Goal: Check status: Check status

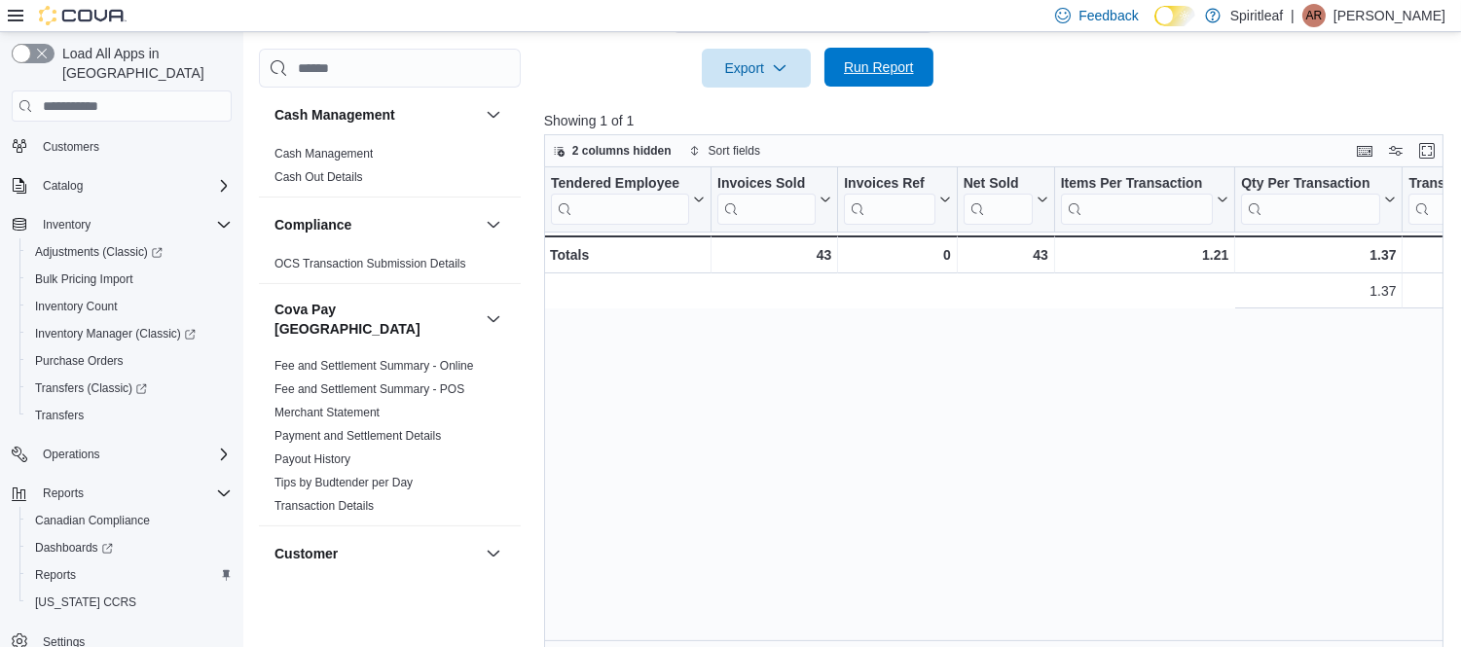
scroll to position [0, 860]
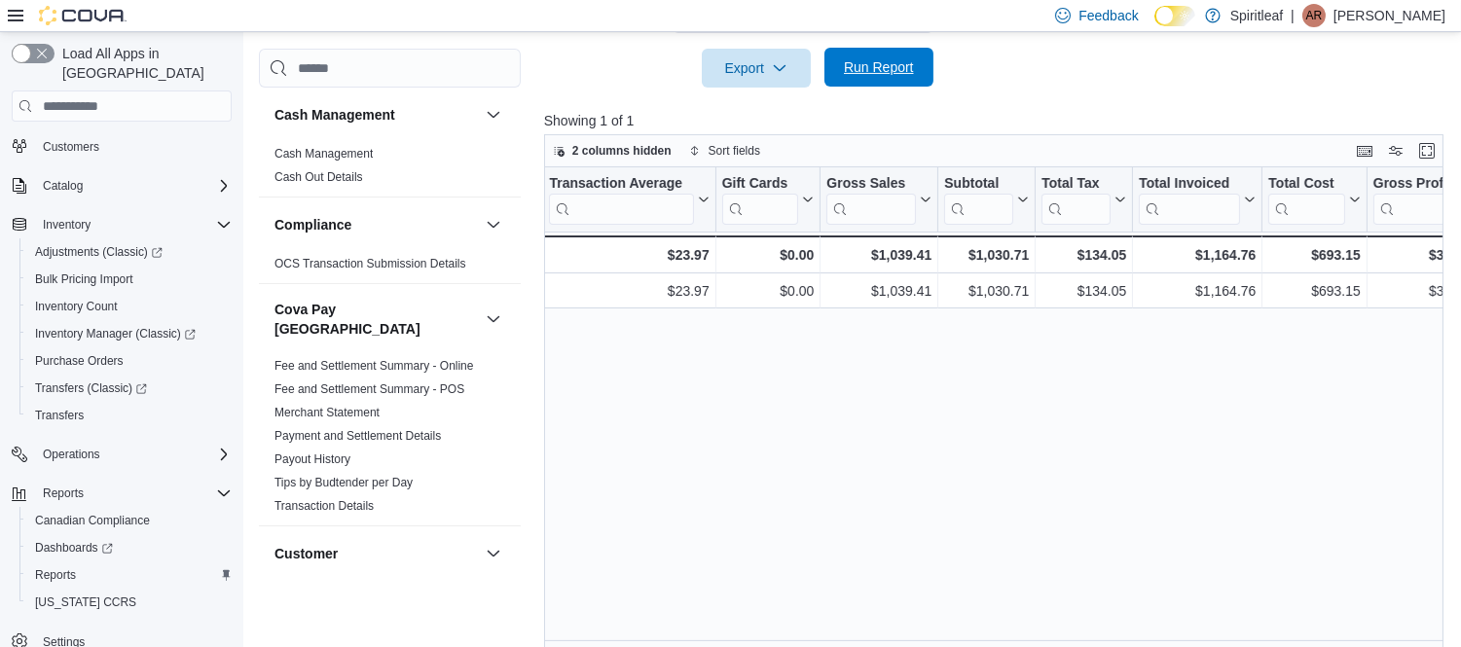
click at [852, 57] on span "Run Report" at bounding box center [879, 66] width 70 height 19
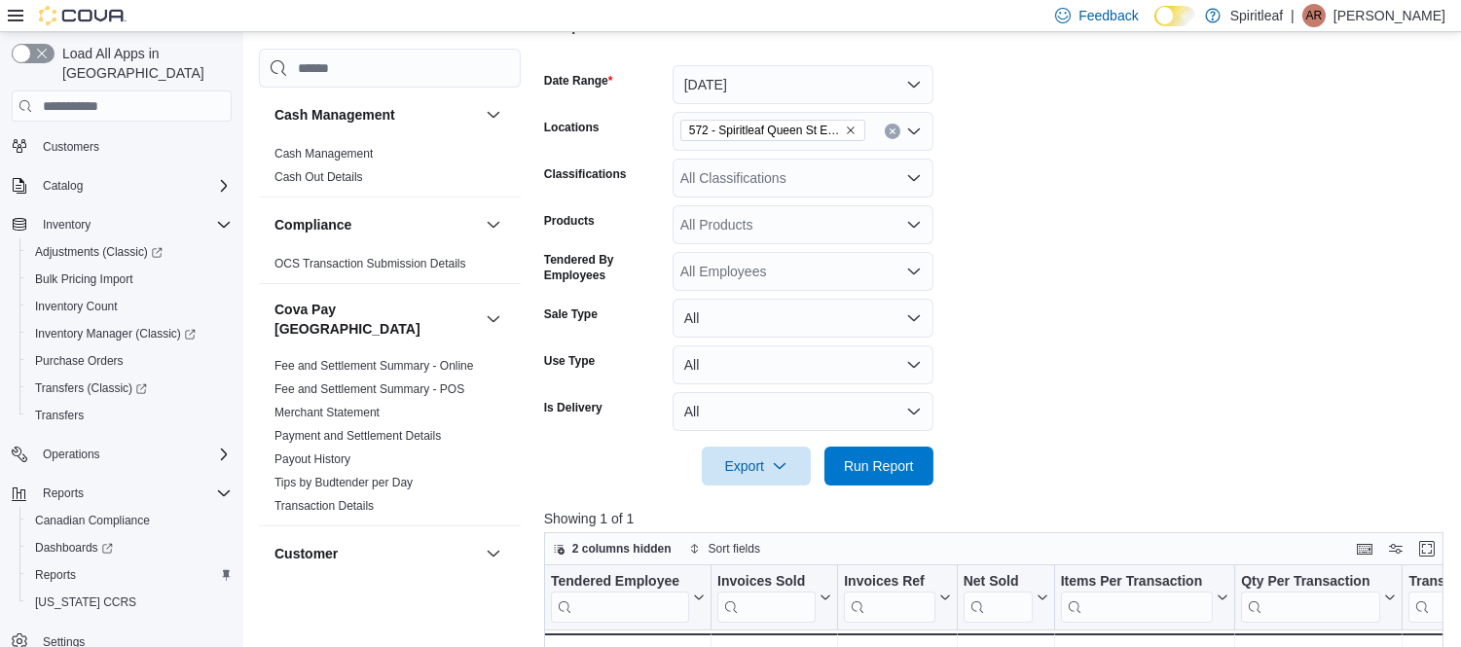
scroll to position [288, 0]
click at [850, 66] on button "[DATE]" at bounding box center [803, 85] width 261 height 39
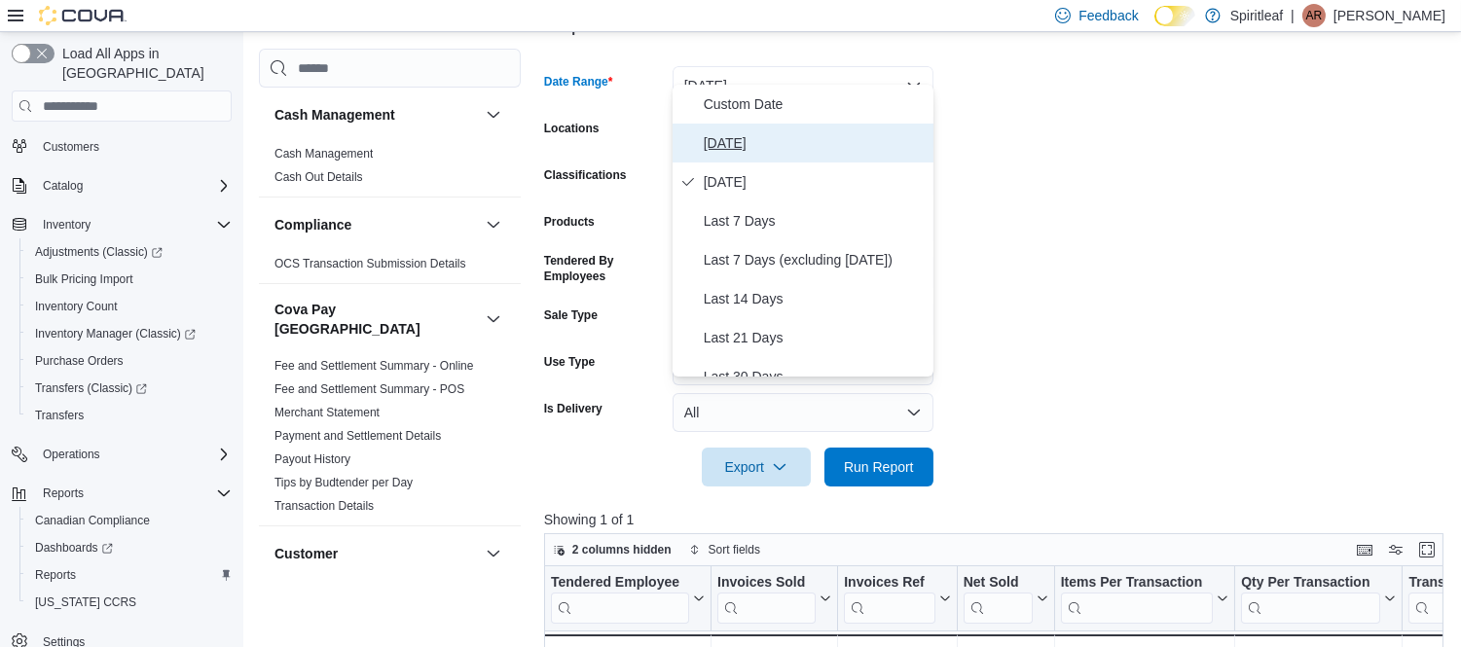
click at [718, 136] on span "Today" at bounding box center [815, 142] width 222 height 23
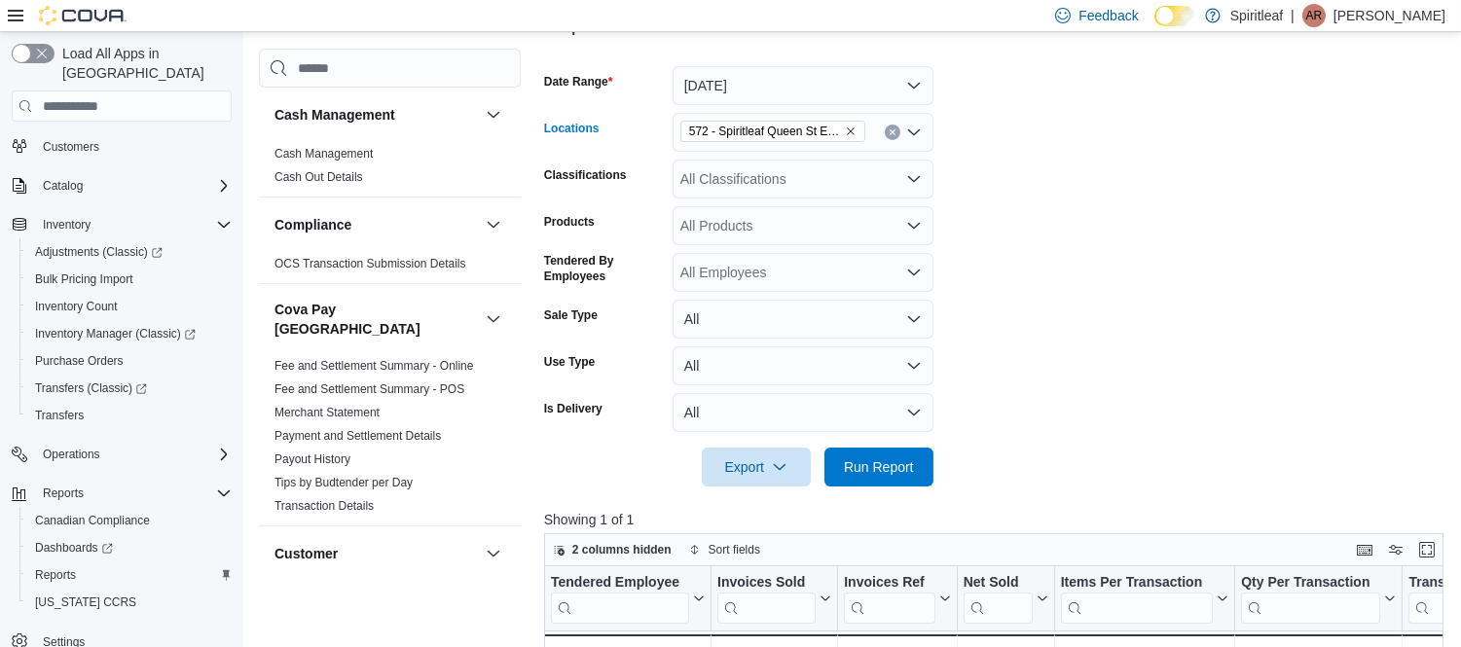
click at [847, 126] on icon "Remove 572 - Spiritleaf Queen St E Imperial (Brampton) from selection in this g…" at bounding box center [851, 132] width 12 height 12
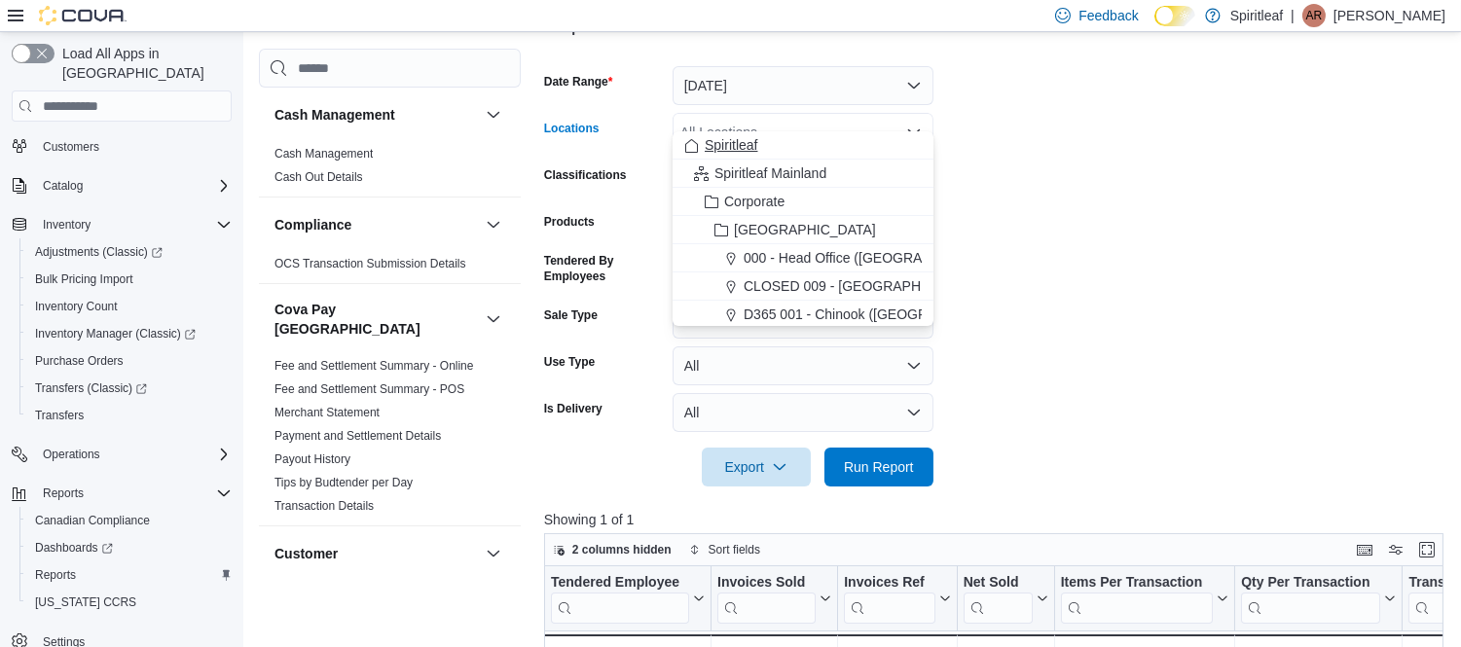
click at [734, 141] on span "Spiritleaf" at bounding box center [731, 144] width 53 height 19
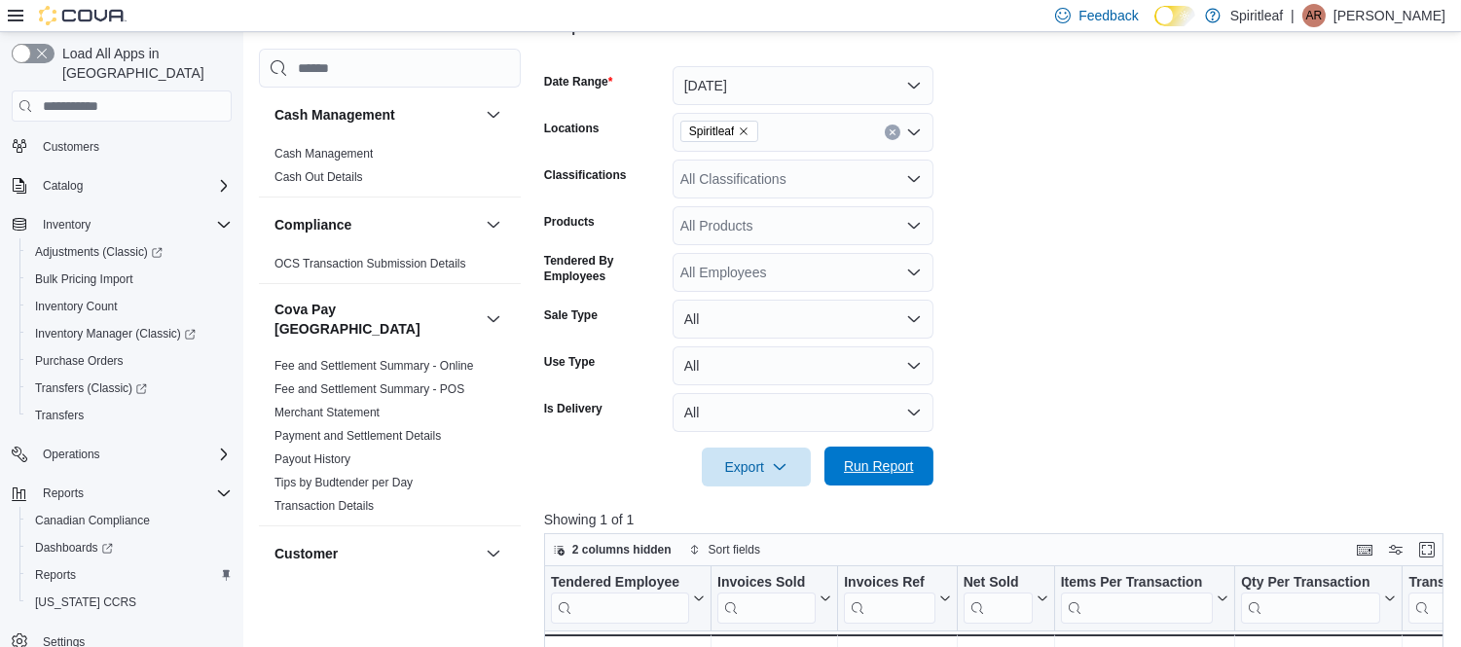
click at [899, 457] on span "Run Report" at bounding box center [879, 466] width 70 height 19
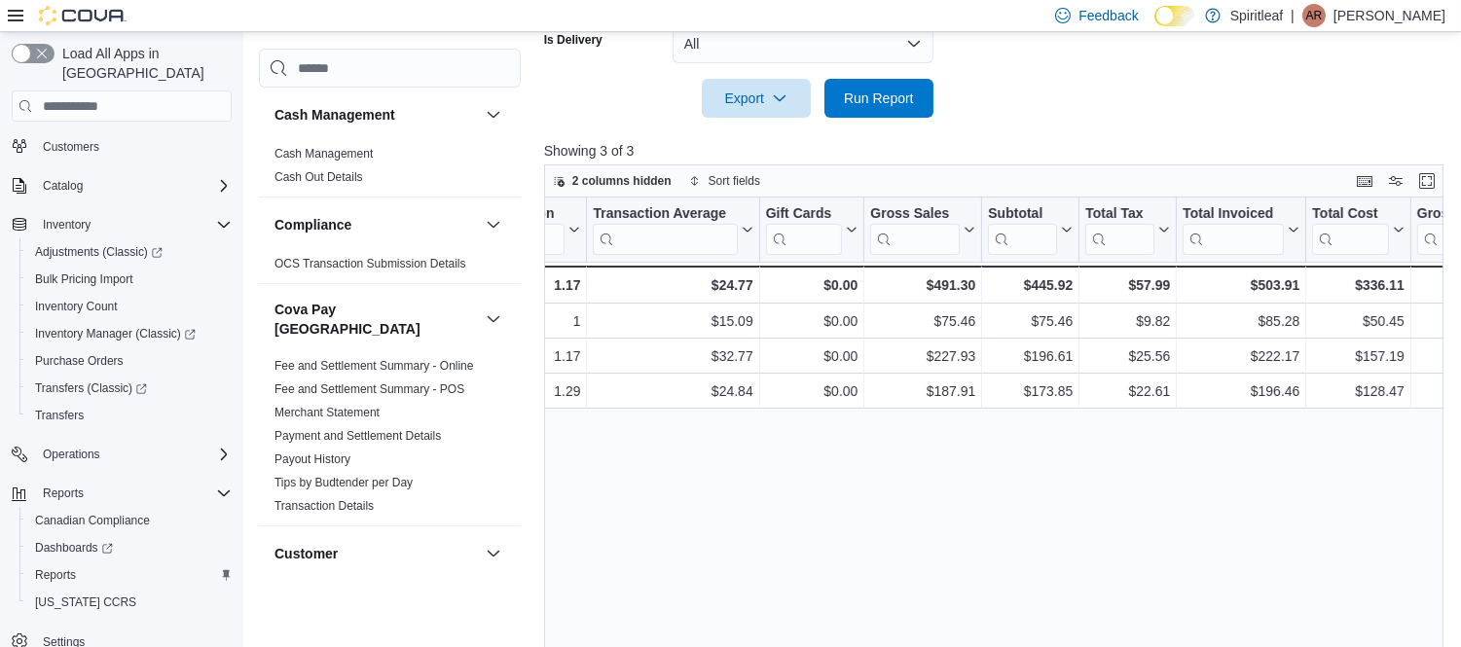
scroll to position [0, 819]
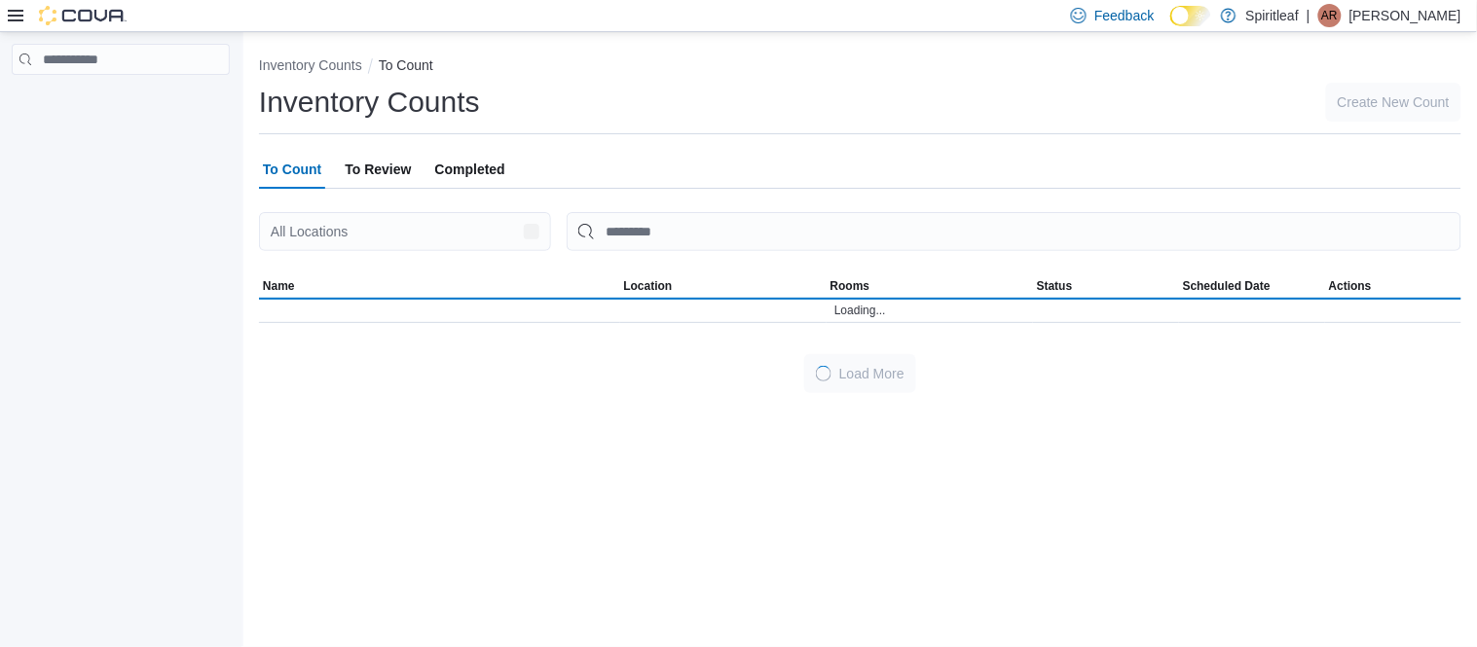
drag, startPoint x: 227, startPoint y: 123, endPoint x: 526, endPoint y: -17, distance: 329.7
click at [526, 0] on html "Feedback Dark Mode Spiritleaf | AR [PERSON_NAME] Inventory Counts To Count Inve…" at bounding box center [738, 323] width 1477 height 647
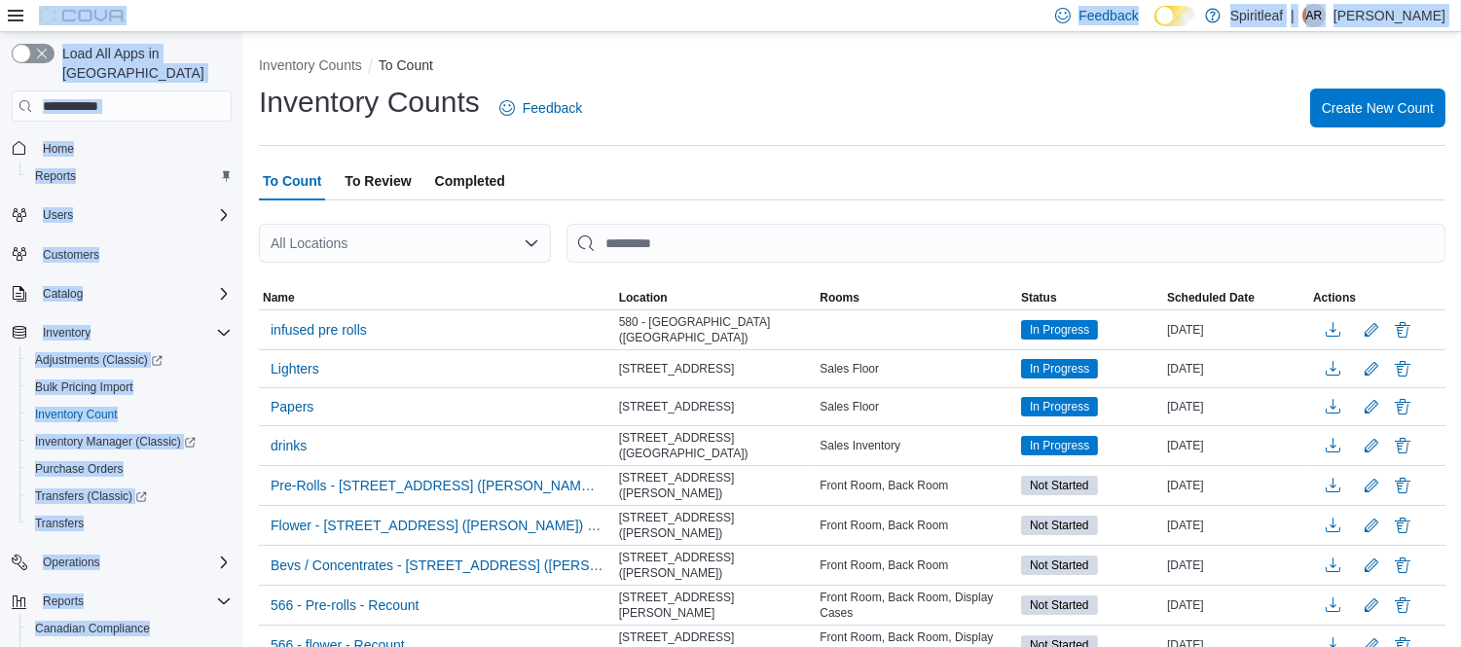
click at [491, 180] on span "Completed" at bounding box center [470, 181] width 70 height 39
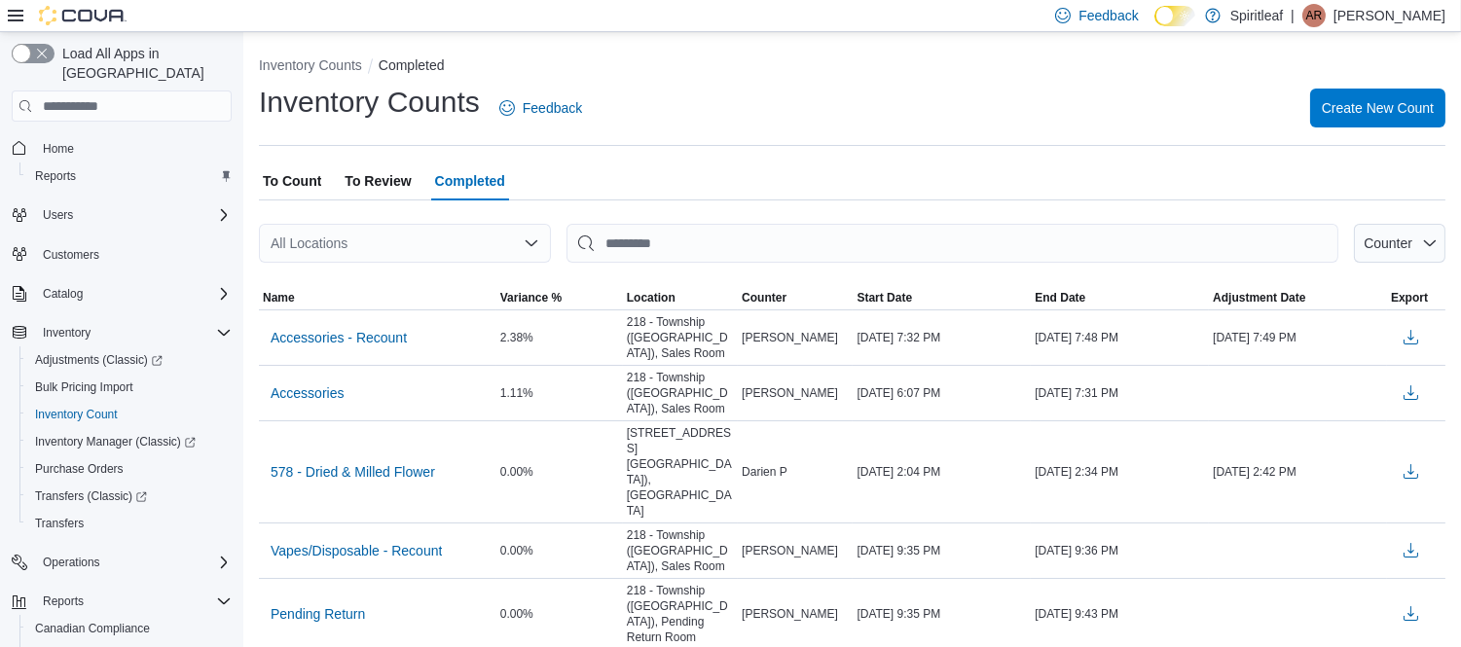
click at [370, 238] on div "All Locations" at bounding box center [405, 243] width 292 height 39
type input "***"
click at [401, 276] on span "[STREET_ADDRESS] ([GEOGRAPHIC_DATA])" at bounding box center [497, 276] width 289 height 19
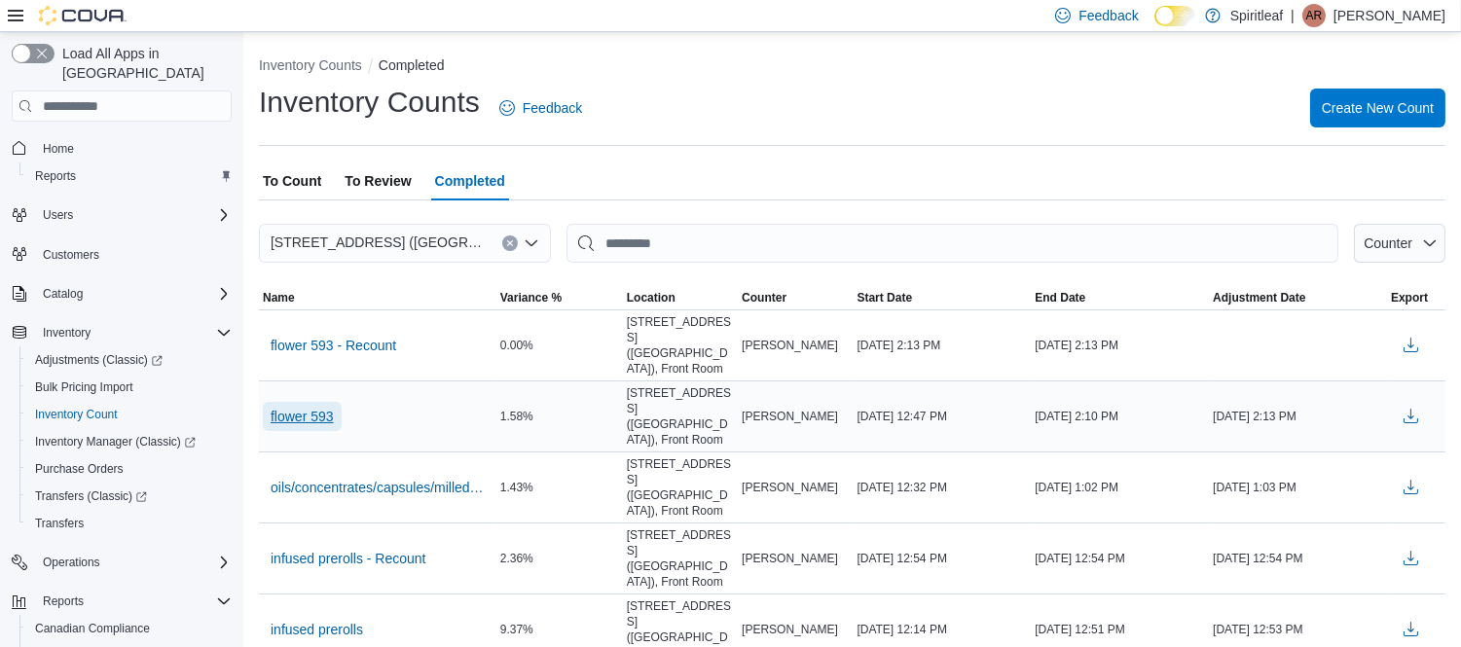
click at [322, 412] on span "flower 593" at bounding box center [302, 416] width 63 height 19
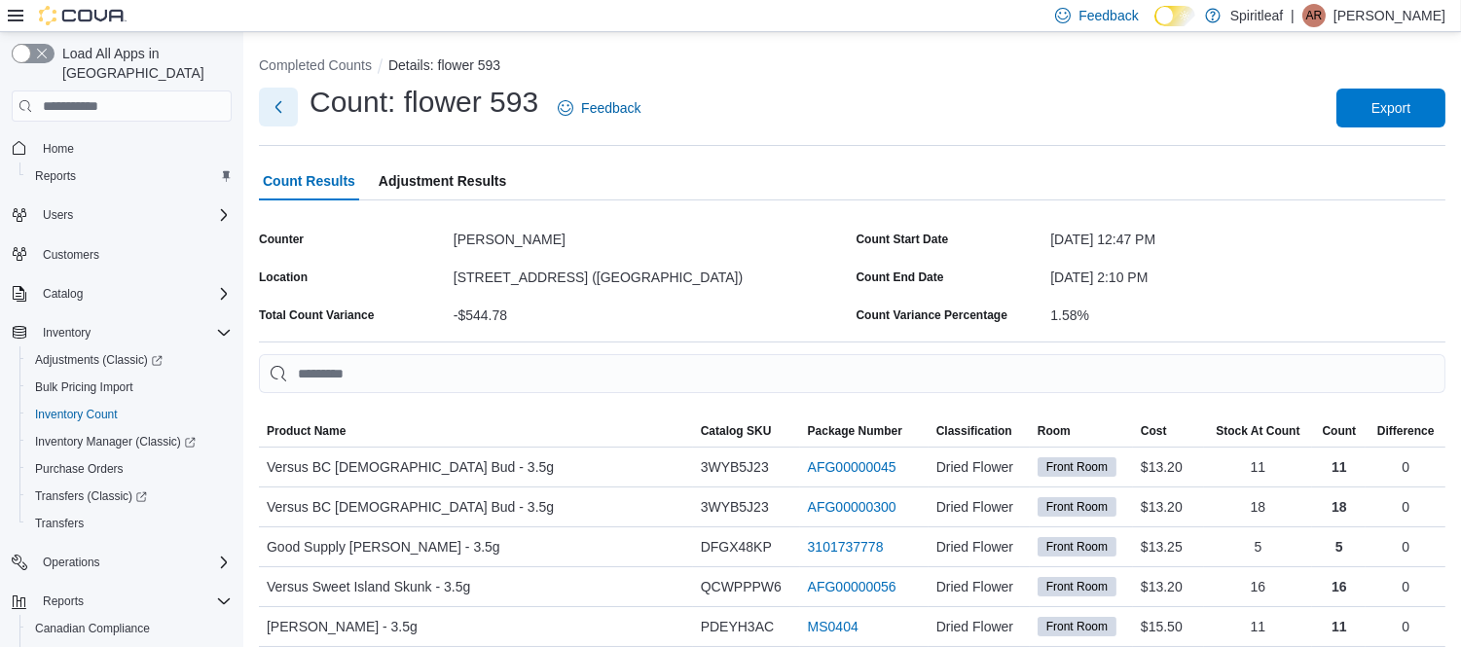
click at [278, 111] on button "Next" at bounding box center [278, 107] width 39 height 39
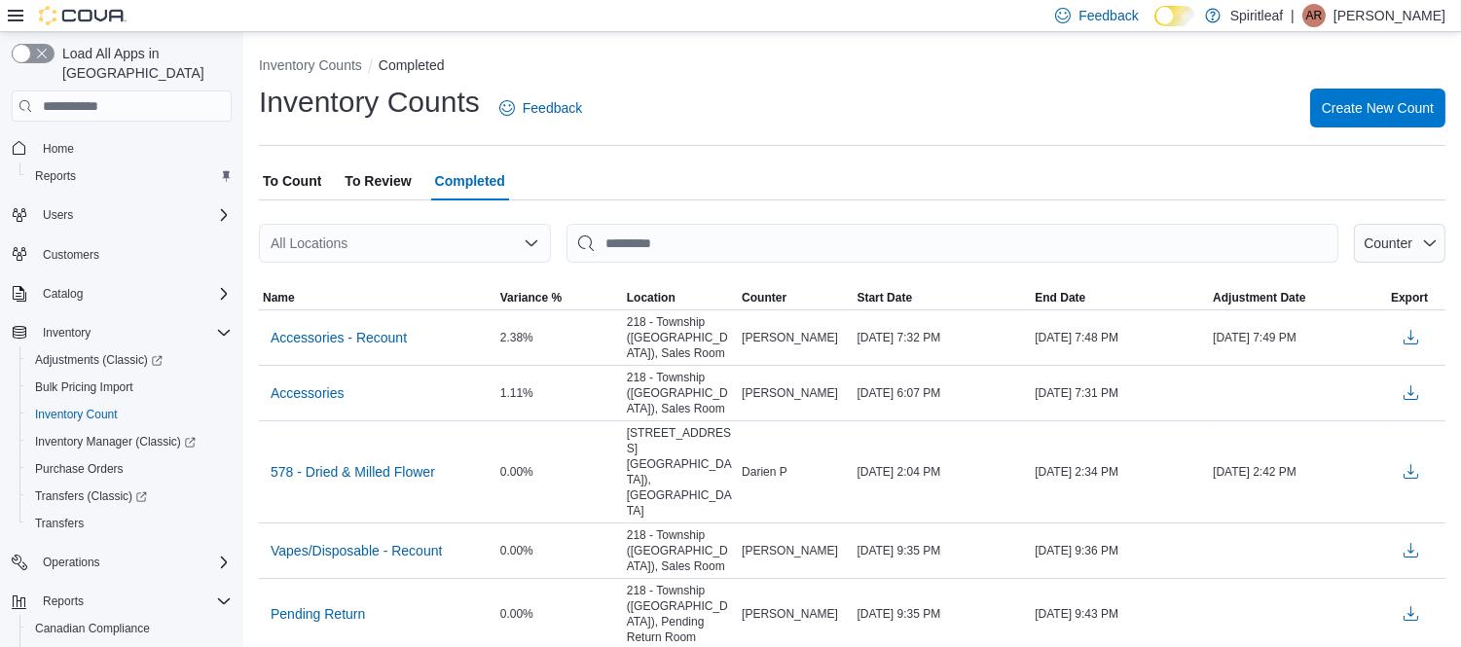
click at [456, 245] on div "All Locations" at bounding box center [405, 243] width 292 height 39
type input "***"
click at [455, 274] on span "572 - Spiritleaf Queen St E Imperial ([GEOGRAPHIC_DATA])" at bounding box center [537, 276] width 369 height 19
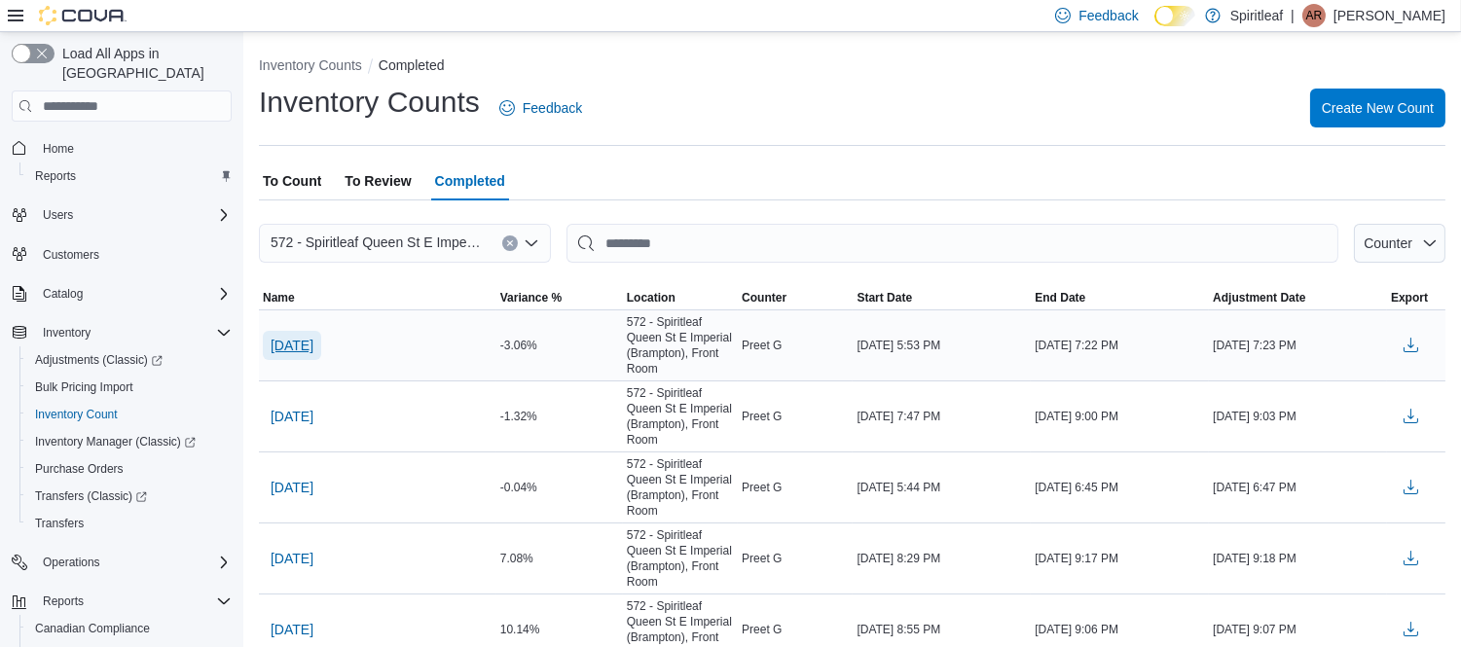
click at [294, 341] on span "[DATE]" at bounding box center [292, 345] width 43 height 19
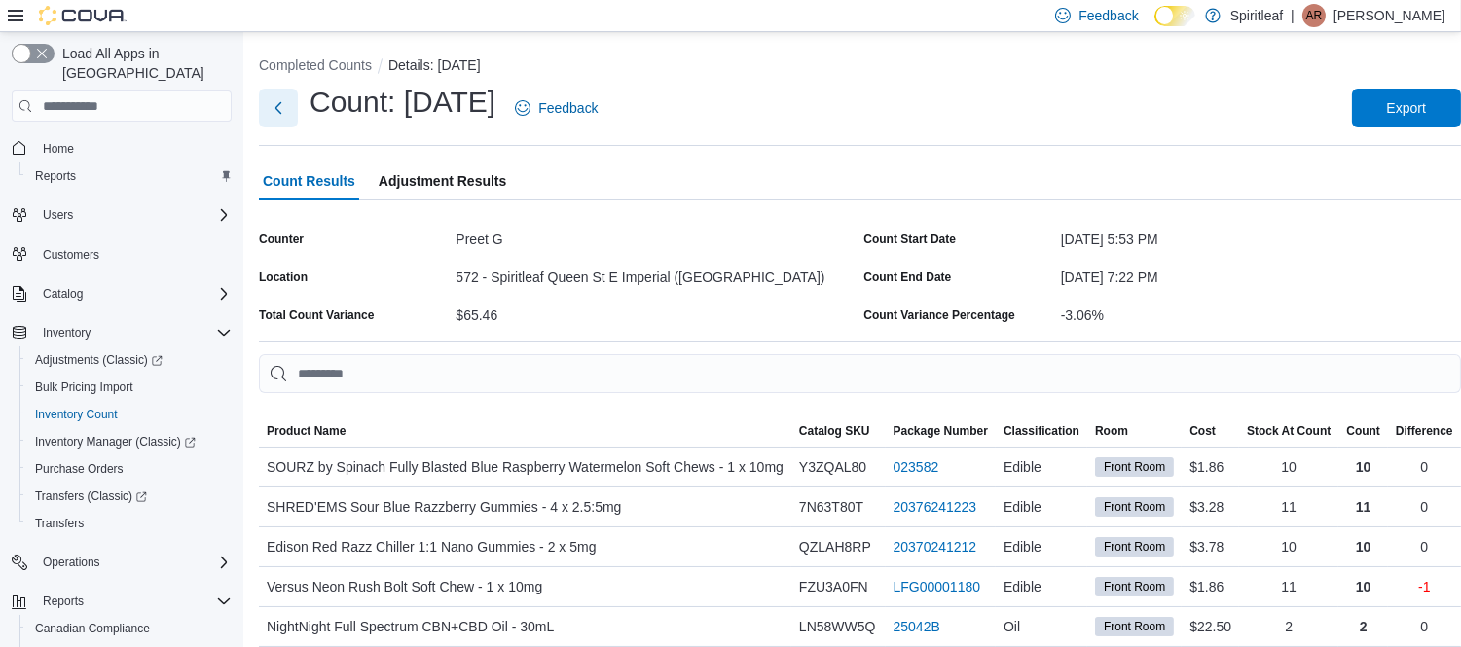
drag, startPoint x: 270, startPoint y: 103, endPoint x: 84, endPoint y: 519, distance: 455.4
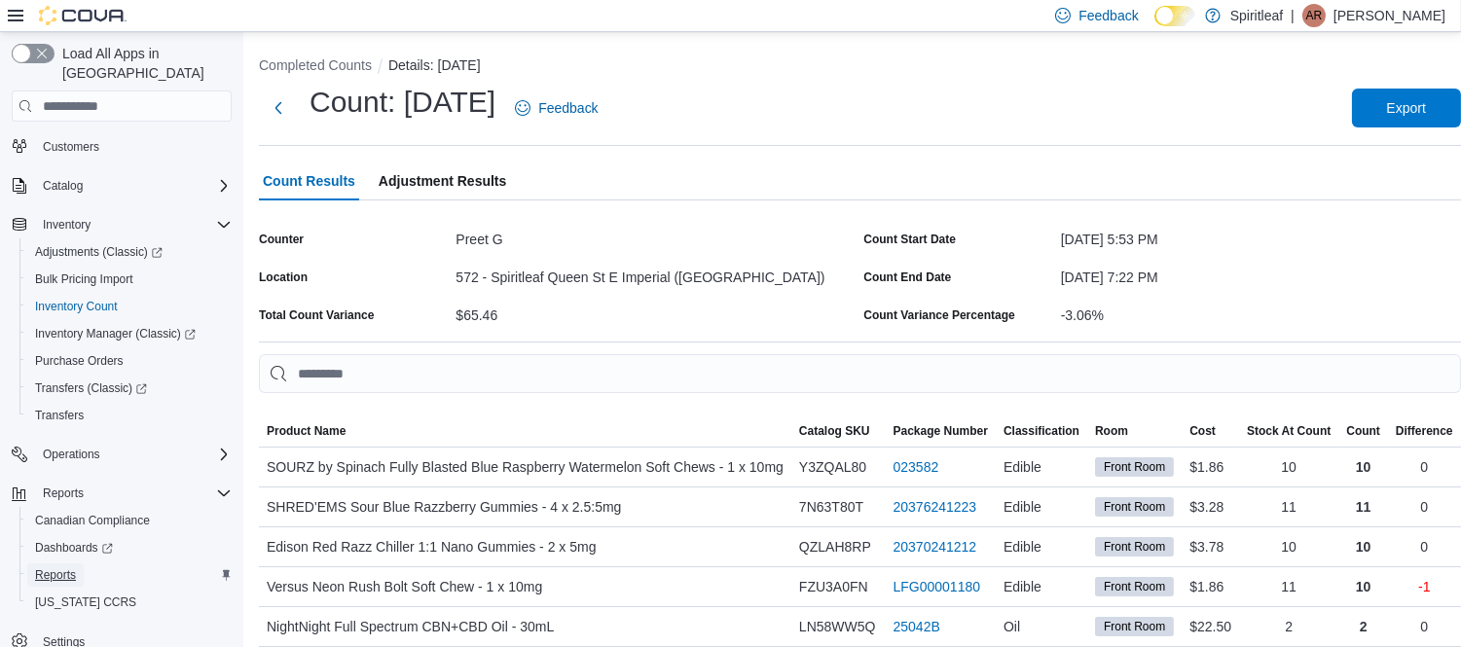
click at [44, 568] on span "Reports" at bounding box center [55, 576] width 41 height 16
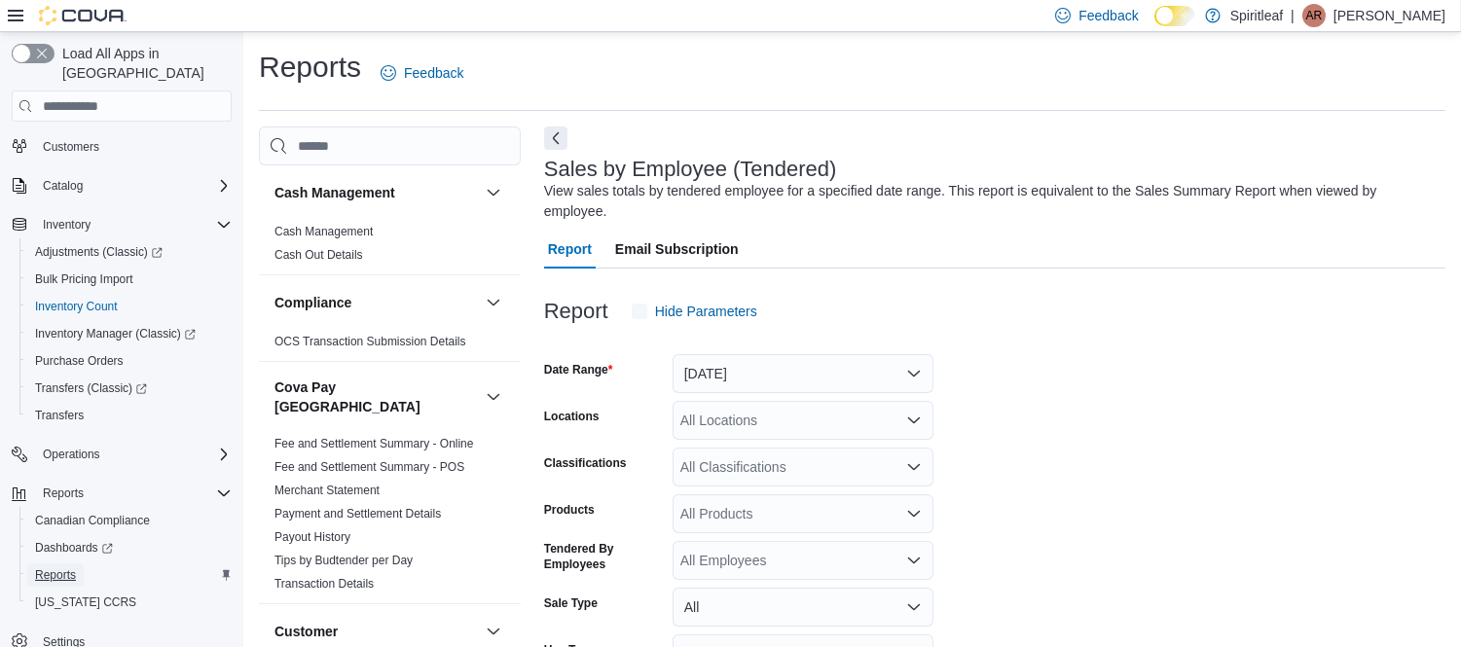
scroll to position [44, 0]
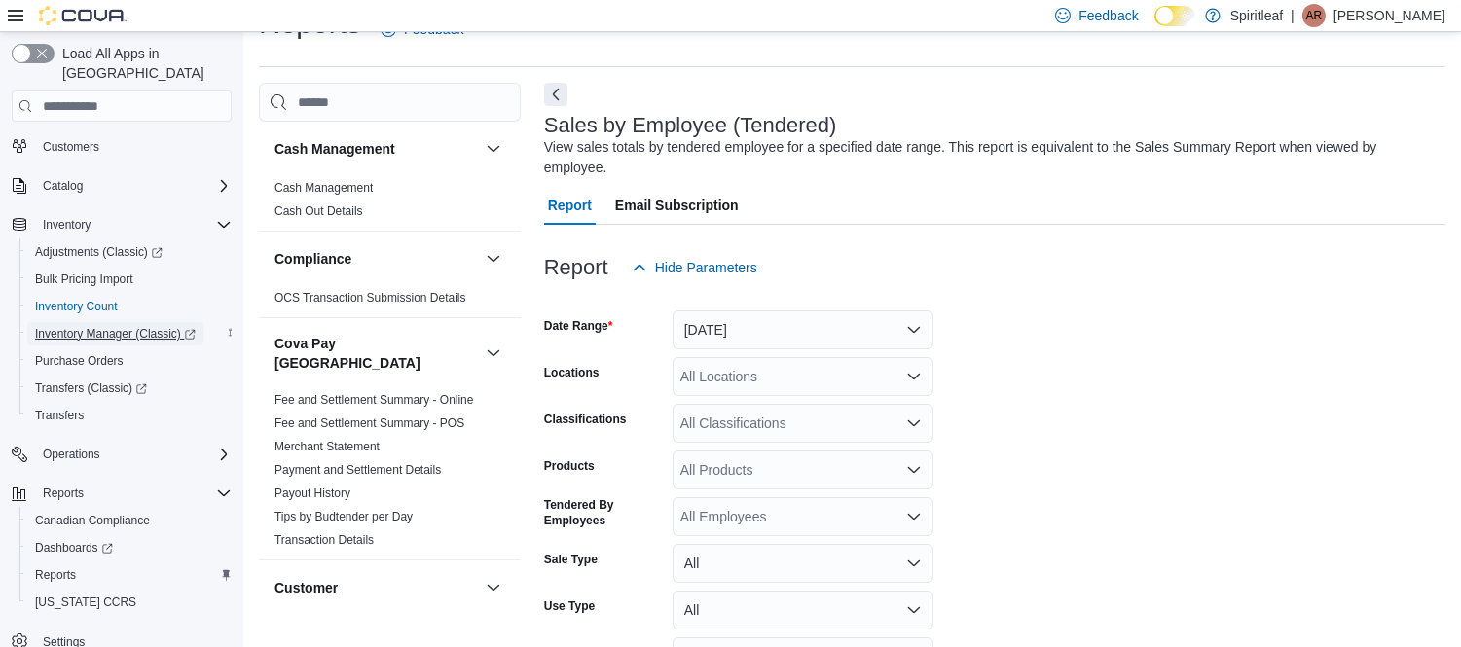
click at [114, 326] on span "Inventory Manager (Classic)" at bounding box center [115, 334] width 161 height 16
